Goal: Task Accomplishment & Management: Manage account settings

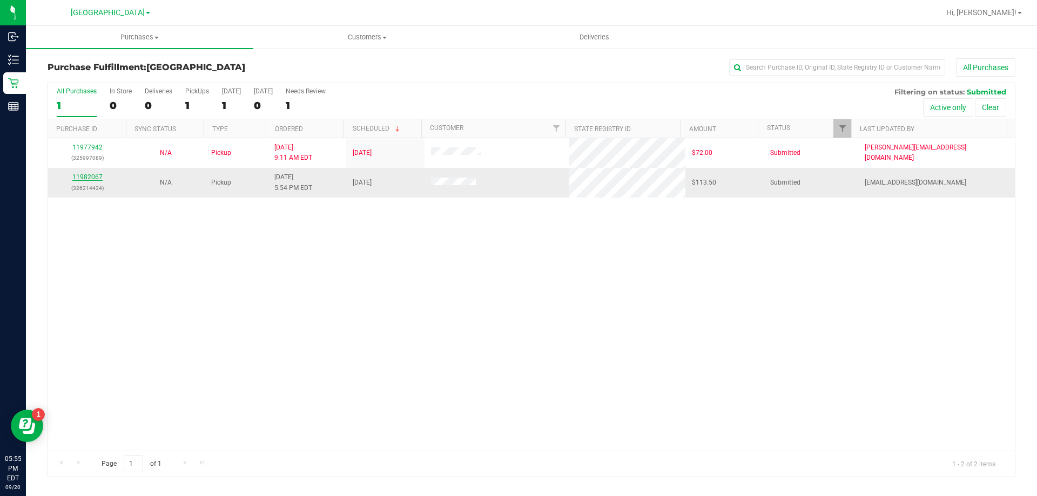
click at [97, 178] on link "11982067" at bounding box center [87, 177] width 30 height 8
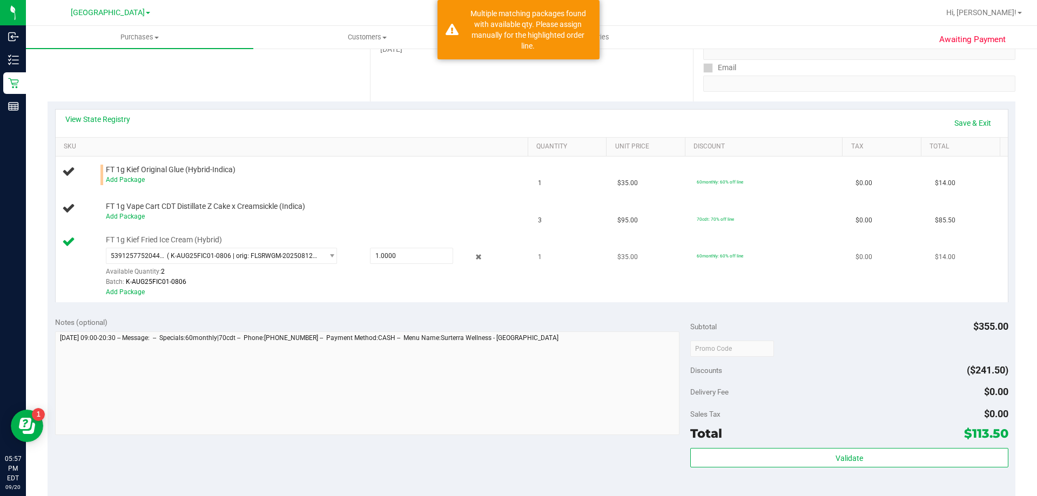
scroll to position [162, 0]
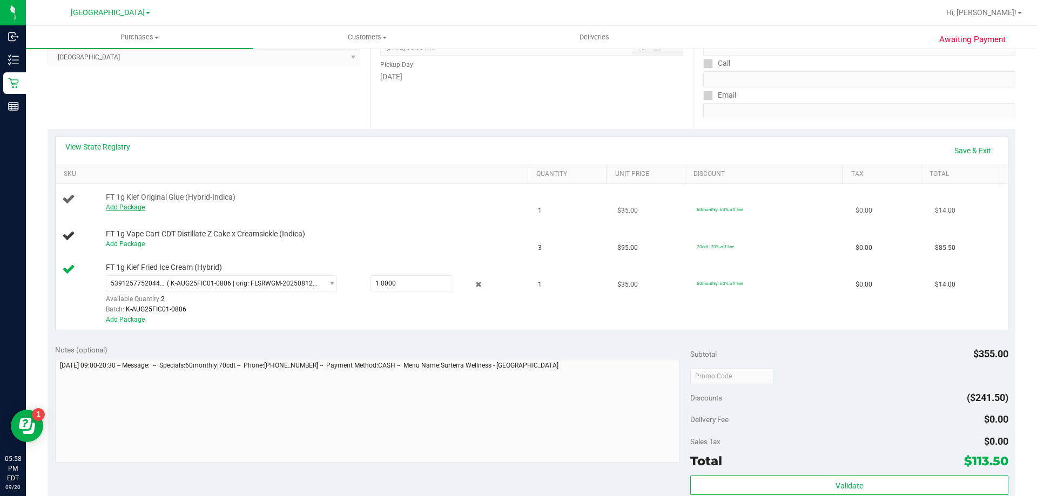
click at [137, 204] on link "Add Package" at bounding box center [125, 208] width 39 height 8
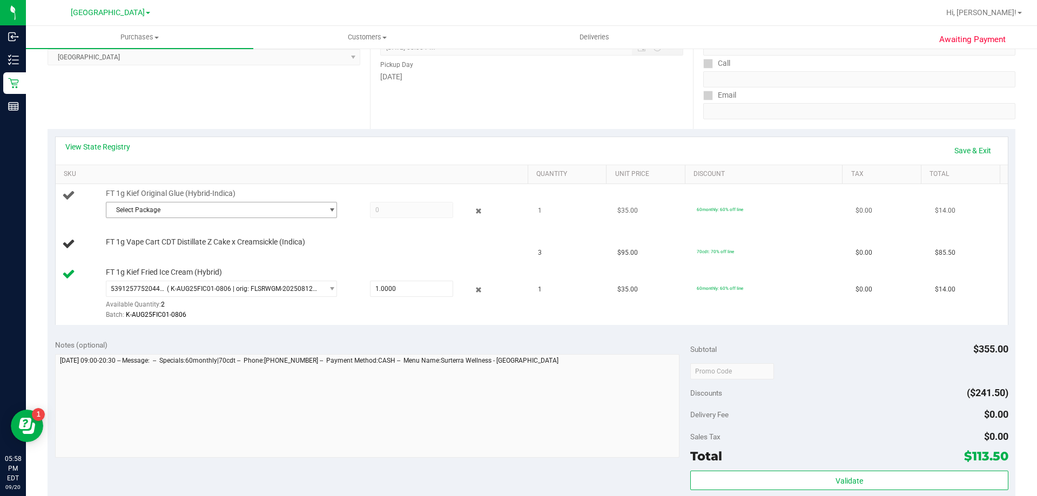
click at [241, 207] on span "Select Package" at bounding box center [214, 210] width 217 height 15
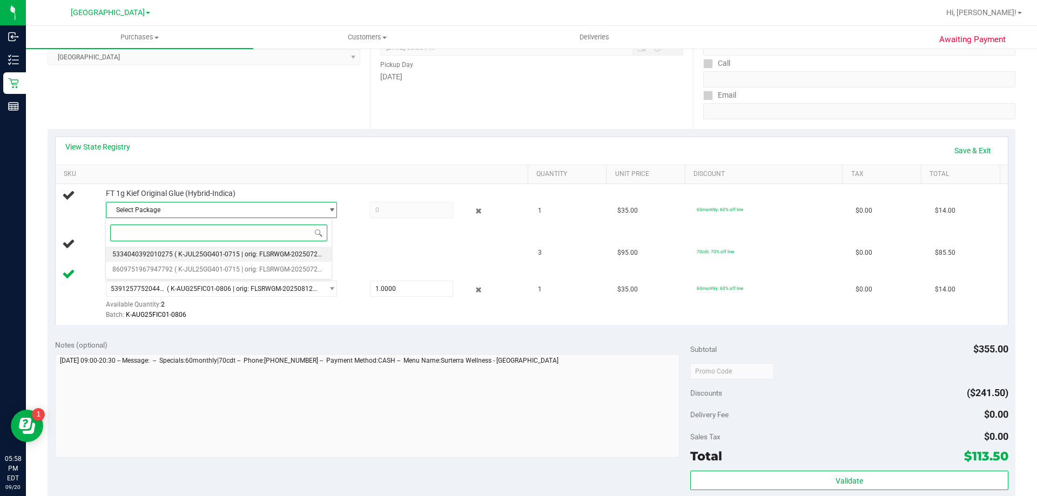
click at [267, 256] on span "( K-JUL25GG401-0715 | orig: FLSRWGM-20250721-2707 )" at bounding box center [257, 255] width 167 height 8
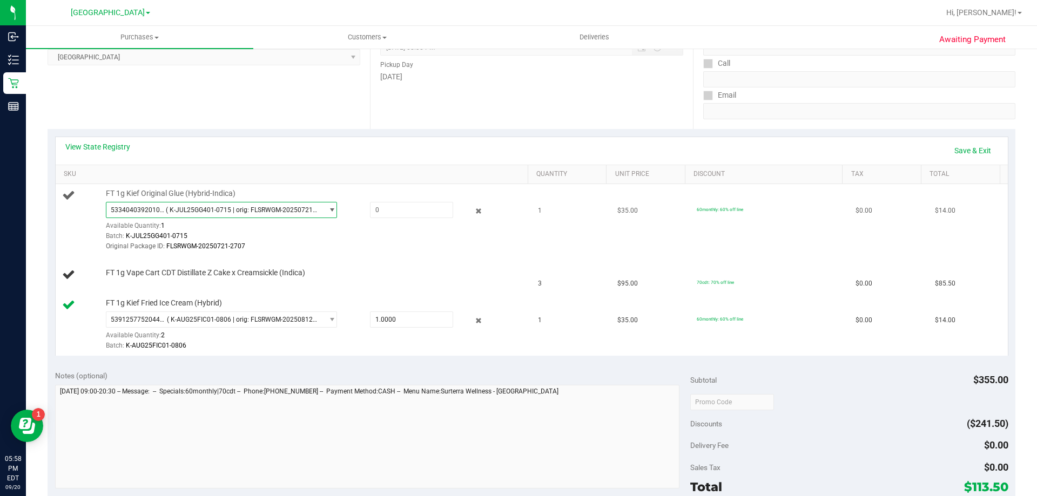
click at [258, 214] on span "5334040392010275 ( K-JUL25GG401-0715 | orig: FLSRWGM-20250721-2707 )" at bounding box center [214, 210] width 217 height 15
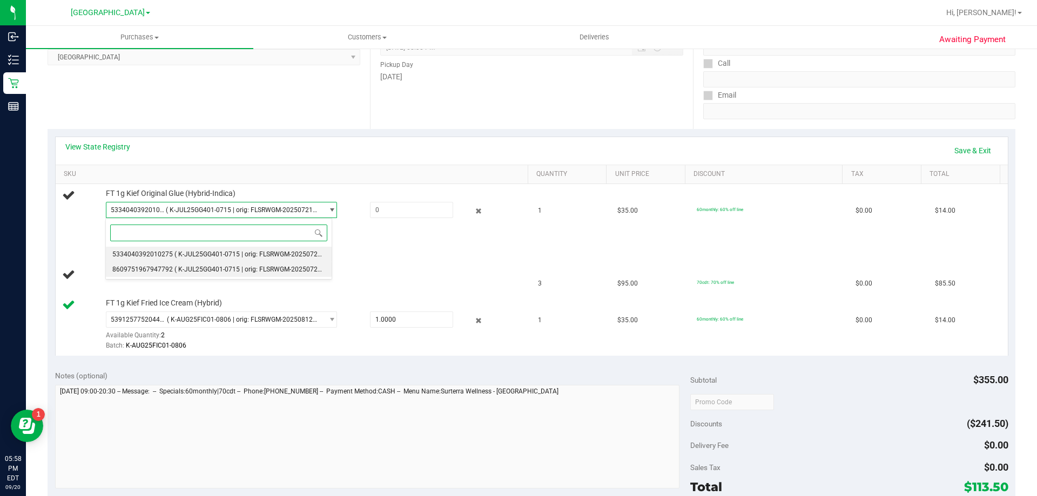
click at [254, 272] on span "( K-JUL25GG401-0715 | orig: FLSRWGM-20250721-2689 )" at bounding box center [257, 270] width 167 height 8
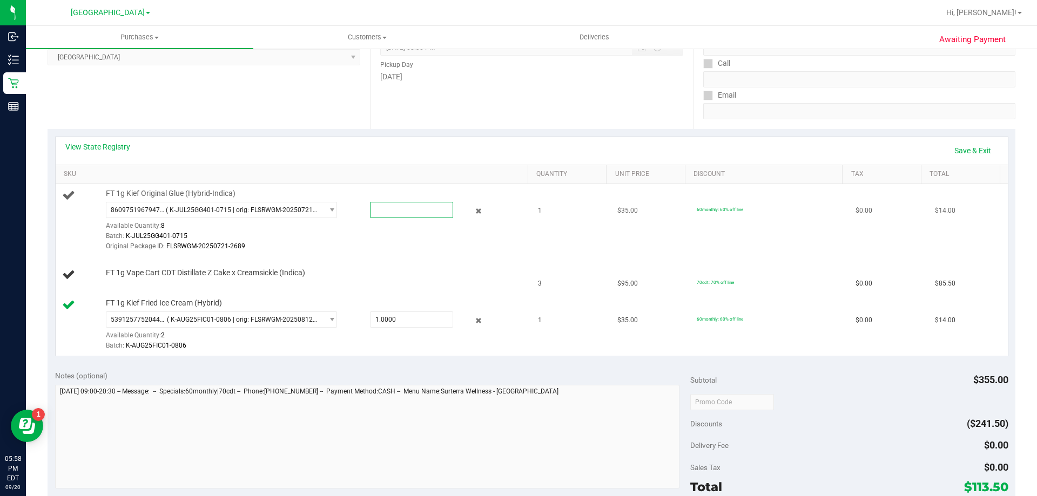
drag, startPoint x: 391, startPoint y: 214, endPoint x: 366, endPoint y: 214, distance: 24.9
click at [370, 214] on span at bounding box center [411, 210] width 83 height 16
type input "1"
type input "1.0000"
click at [321, 240] on div "Batch: K-JUL25GG401-0715" at bounding box center [314, 236] width 417 height 10
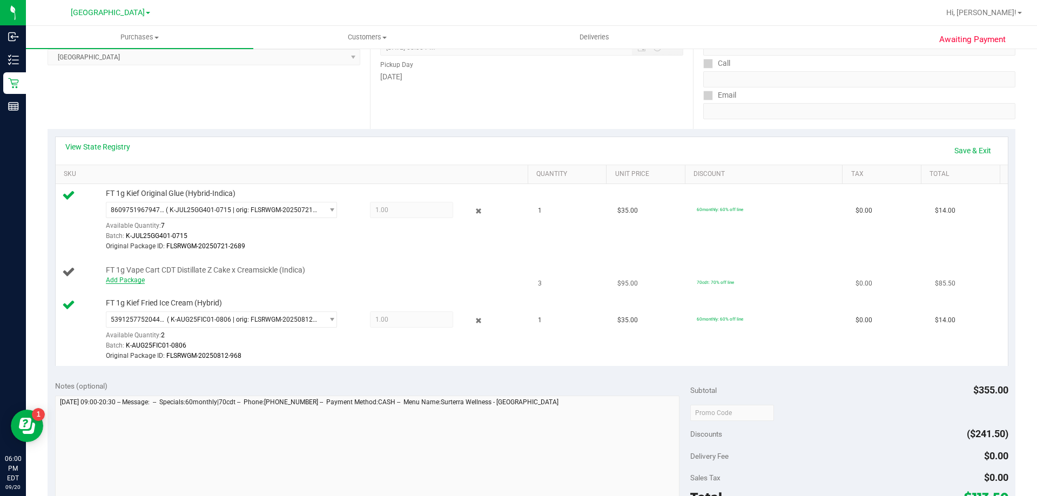
click at [117, 283] on link "Add Package" at bounding box center [125, 281] width 39 height 8
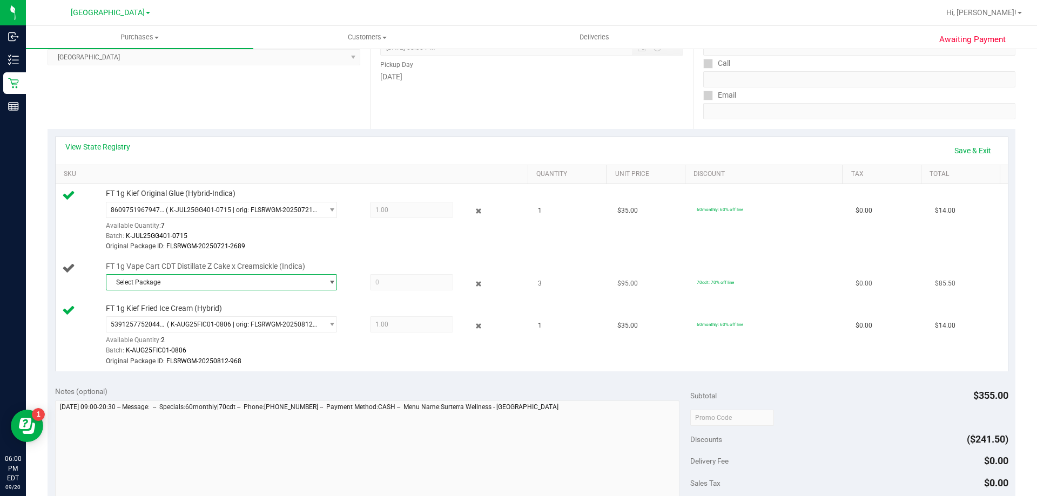
click at [251, 276] on span "Select Package" at bounding box center [214, 282] width 217 height 15
click at [254, 327] on span "( AUG25ZKR01-0902 | orig: FLSRWGM-20250908-1350 )" at bounding box center [255, 328] width 163 height 8
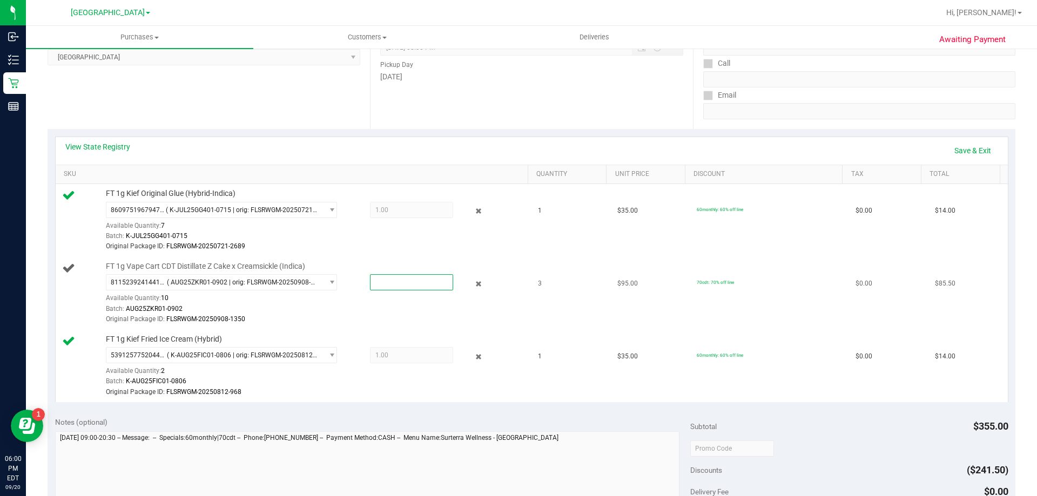
drag, startPoint x: 406, startPoint y: 283, endPoint x: 378, endPoint y: 286, distance: 28.3
click at [378, 286] on span at bounding box center [411, 282] width 83 height 16
type input "3"
type input "3.0000"
click at [444, 308] on div "Batch: AUG25ZKR01-0902" at bounding box center [314, 309] width 417 height 10
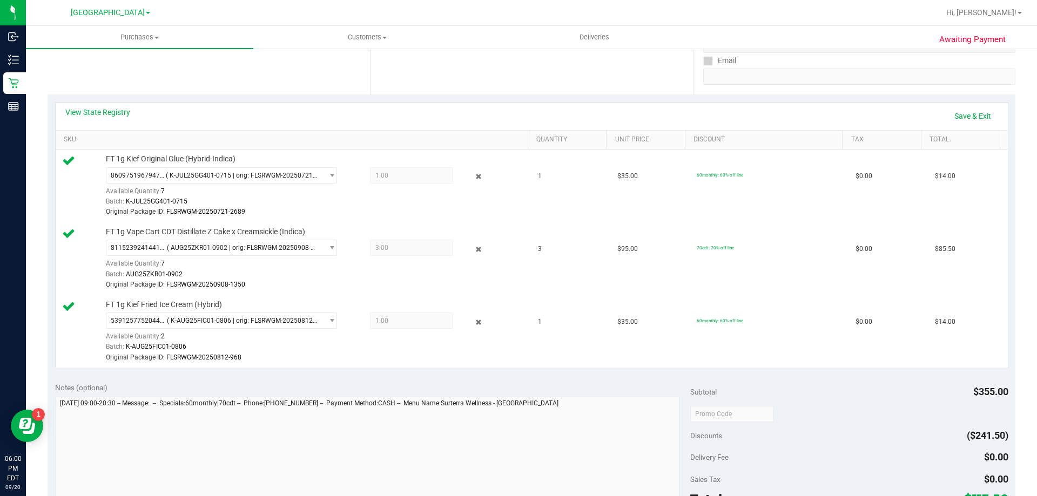
scroll to position [324, 0]
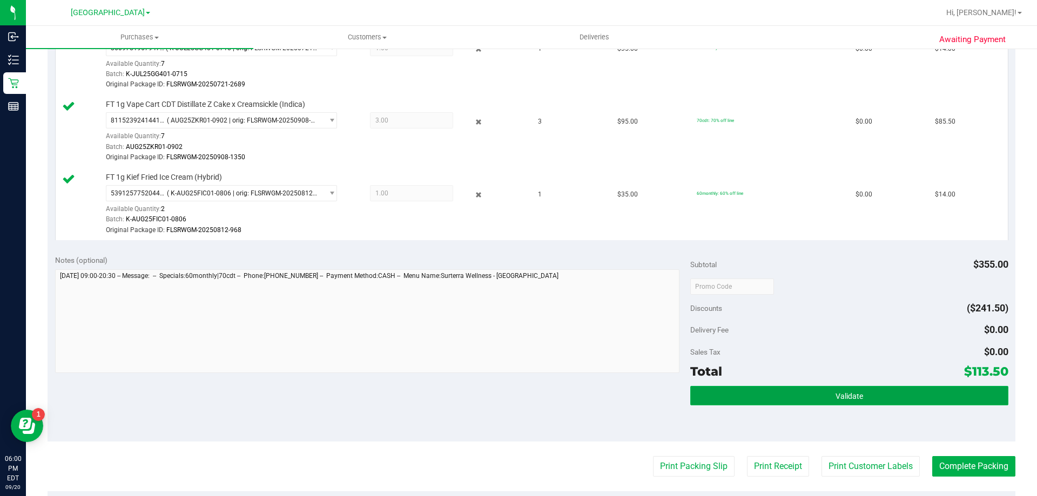
click at [847, 399] on span "Validate" at bounding box center [850, 396] width 28 height 9
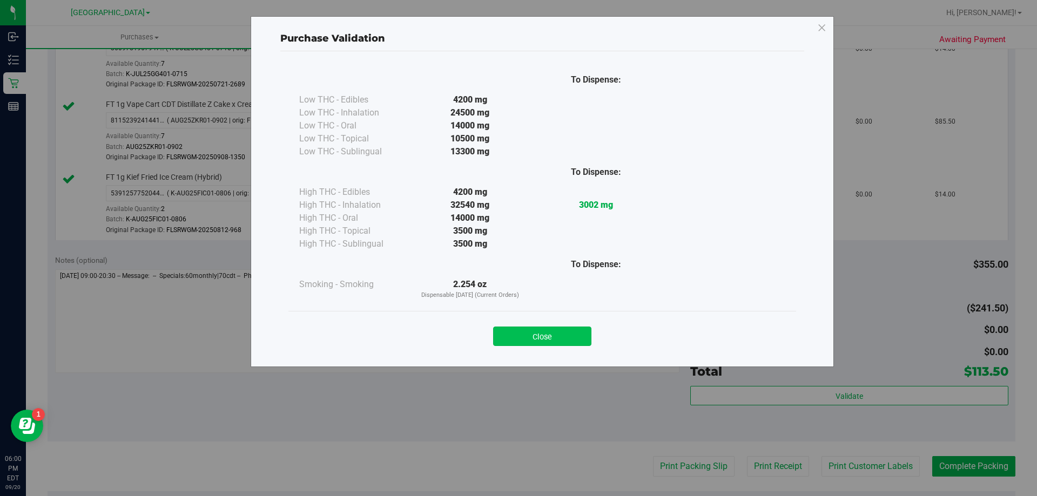
click at [567, 331] on button "Close" at bounding box center [542, 336] width 98 height 19
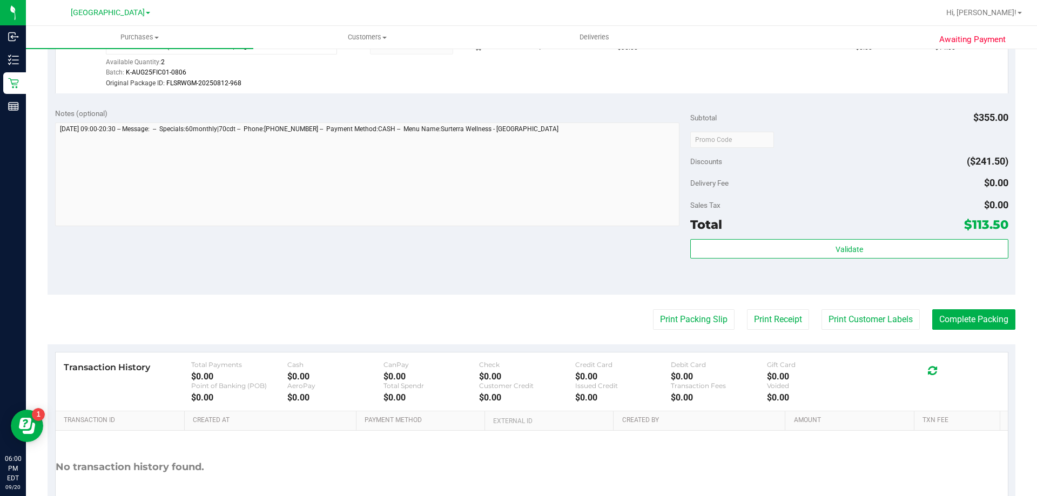
scroll to position [486, 0]
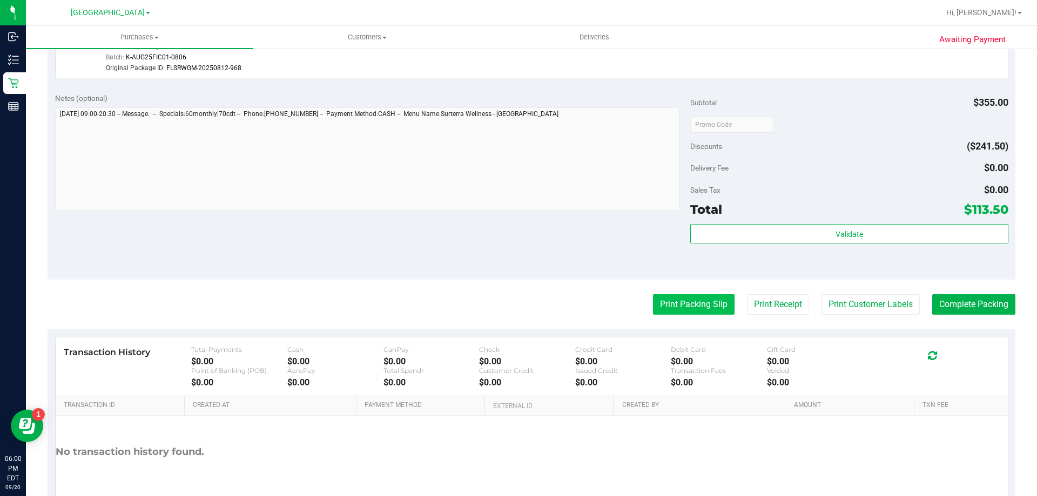
click at [675, 296] on button "Print Packing Slip" at bounding box center [694, 304] width 82 height 21
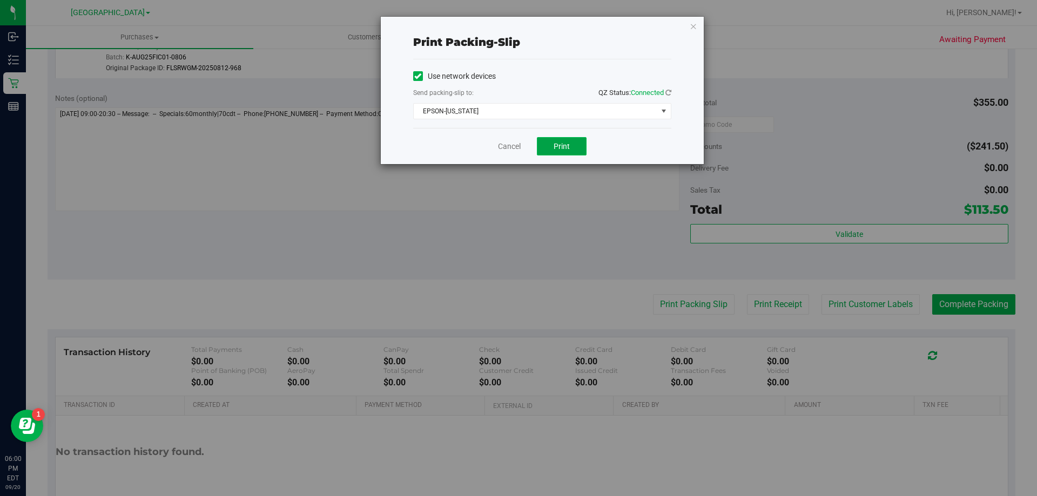
click at [568, 151] on button "Print" at bounding box center [562, 146] width 50 height 18
click at [688, 27] on div "Print packing-slip Use network devices Send packing-slip to: QZ Status: Connect…" at bounding box center [542, 90] width 323 height 147
click at [691, 27] on icon "button" at bounding box center [694, 25] width 8 height 13
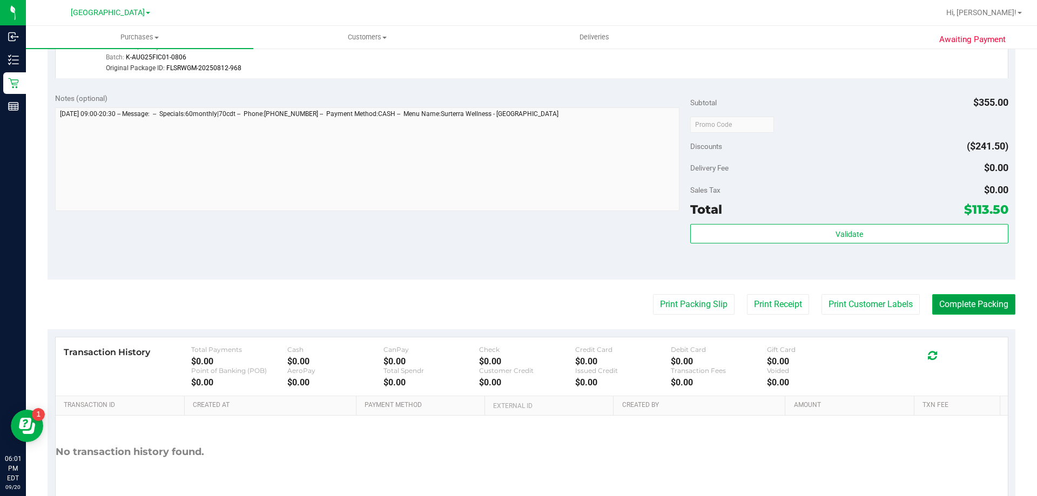
click at [977, 300] on button "Complete Packing" at bounding box center [973, 304] width 83 height 21
